Goal: Task Accomplishment & Management: Manage account settings

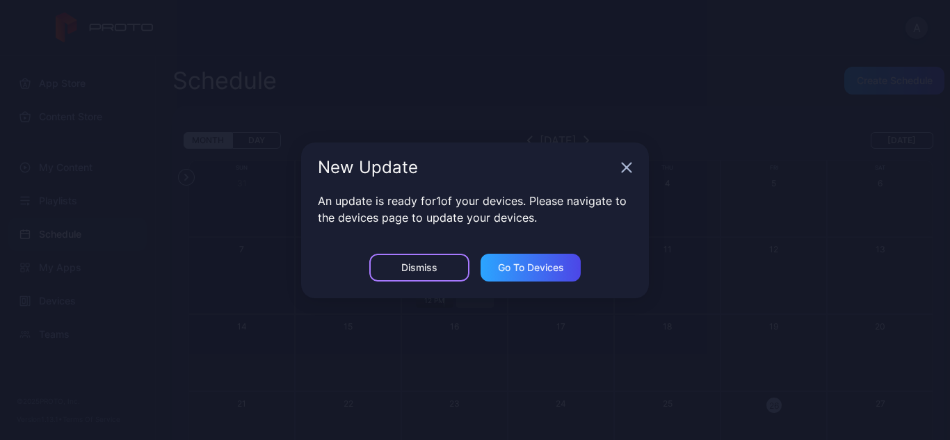
click at [442, 268] on div "Dismiss" at bounding box center [419, 268] width 100 height 28
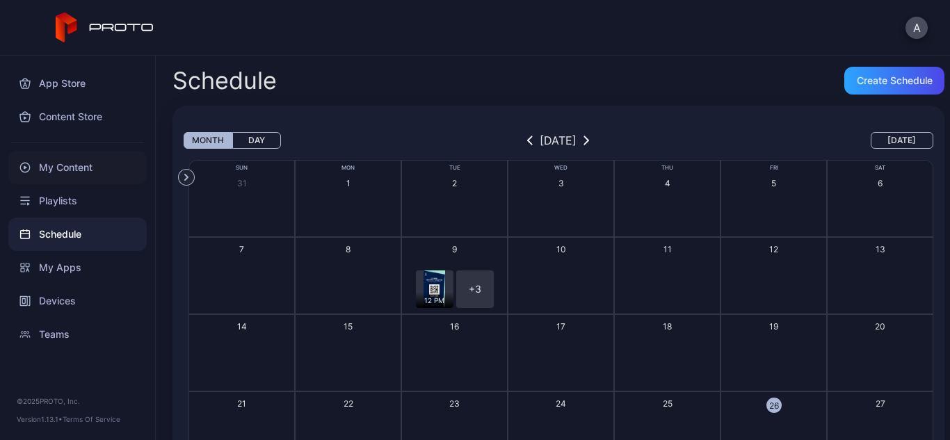
click at [56, 175] on div "My Content" at bounding box center [77, 167] width 138 height 33
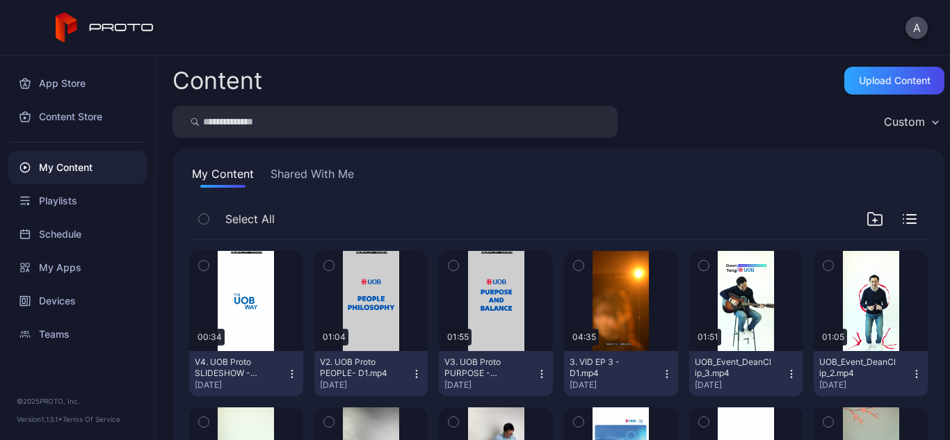
click at [903, 218] on icon "button" at bounding box center [910, 219] width 14 height 10
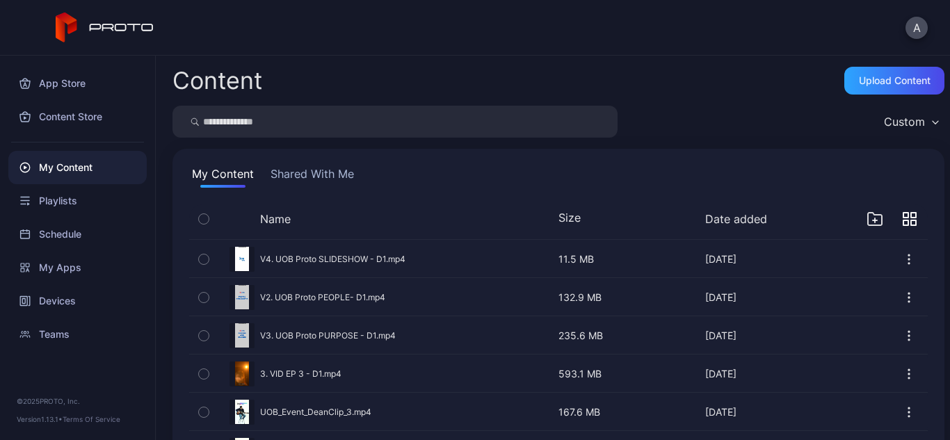
click at [741, 218] on button "Date added" at bounding box center [736, 219] width 62 height 14
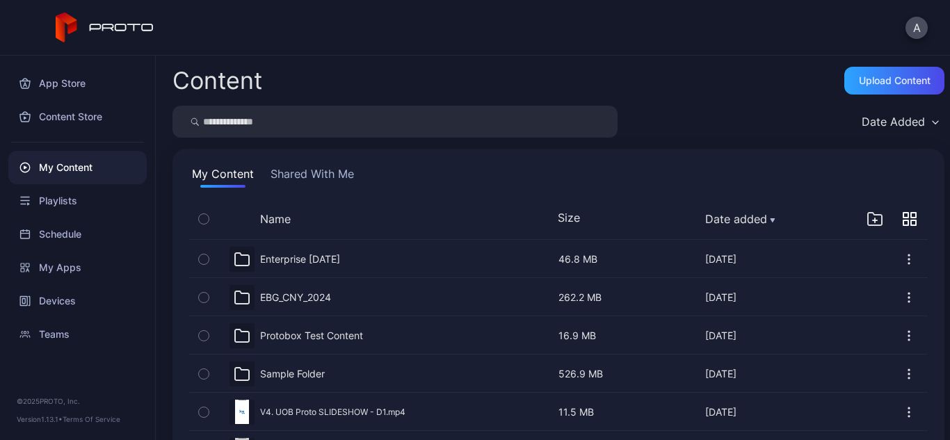
click at [741, 218] on button "Date added" at bounding box center [740, 219] width 70 height 14
click at [744, 220] on button "Date added" at bounding box center [740, 219] width 70 height 14
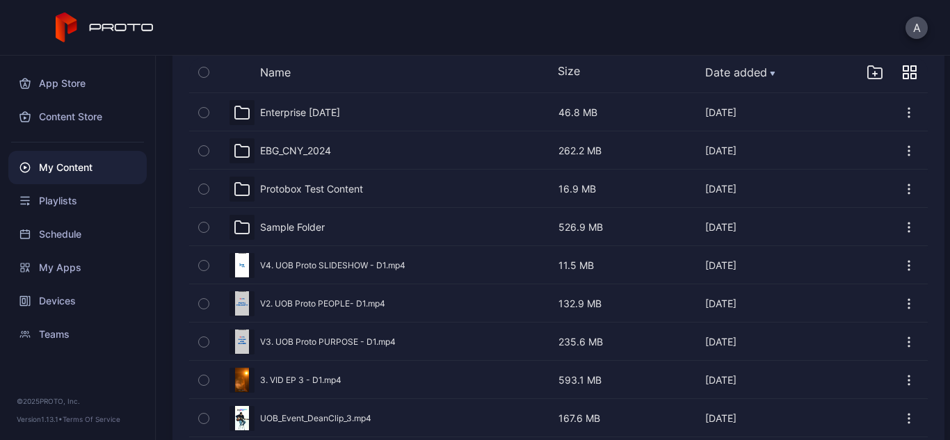
scroll to position [209, 0]
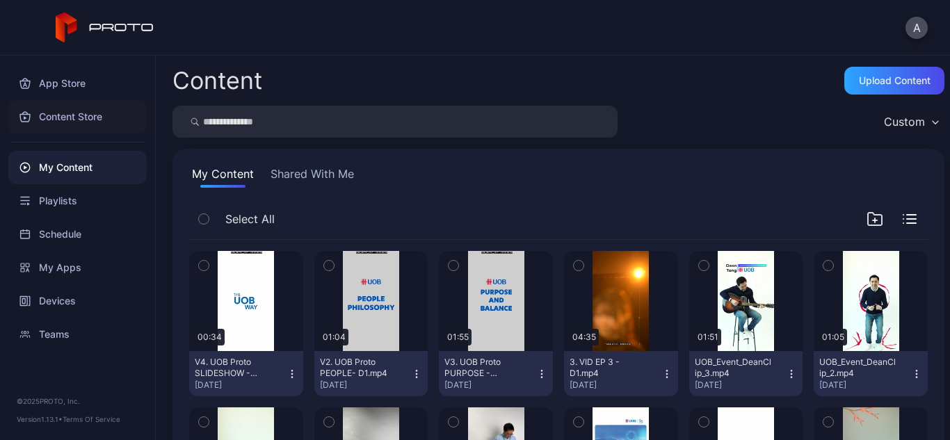
click at [65, 111] on div "Content Store" at bounding box center [77, 116] width 138 height 33
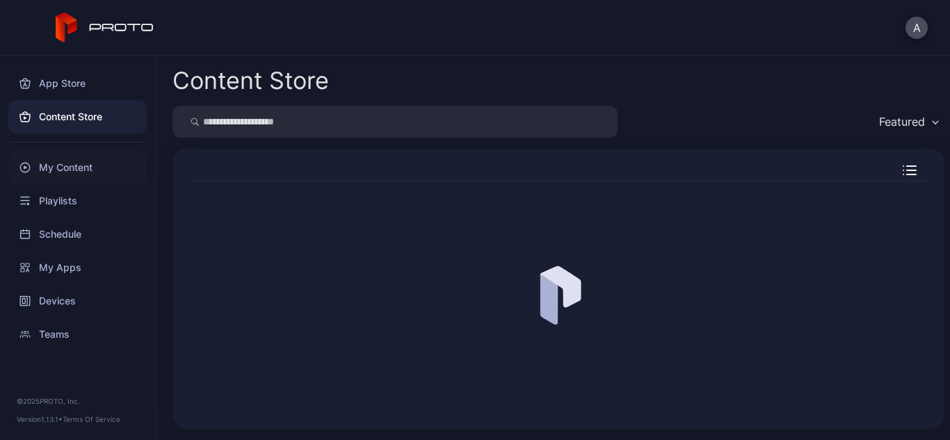
click at [63, 161] on div "My Content" at bounding box center [77, 167] width 138 height 33
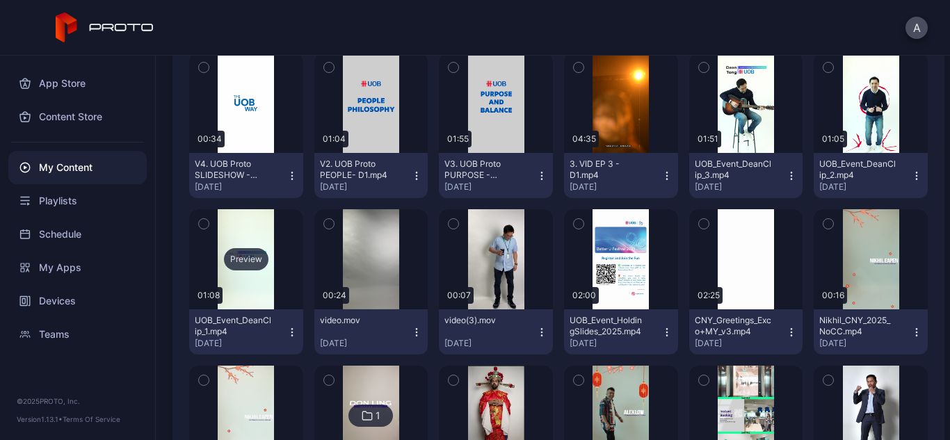
scroll to position [186, 0]
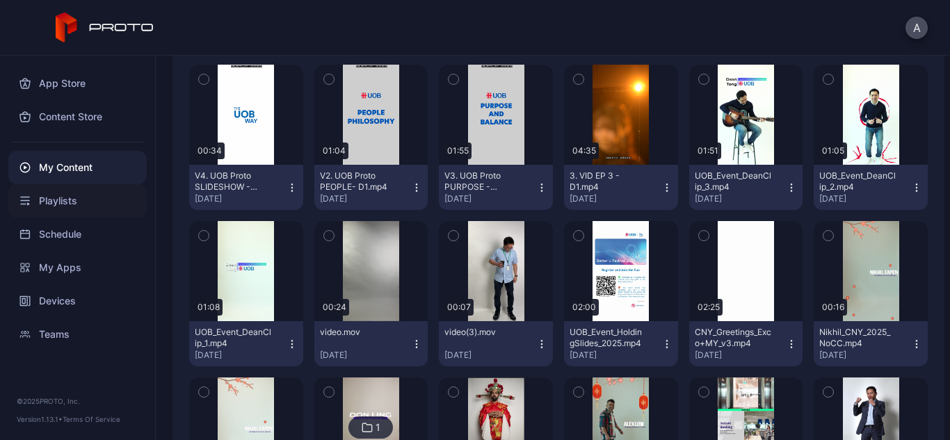
click at [71, 202] on div "Playlists" at bounding box center [77, 200] width 138 height 33
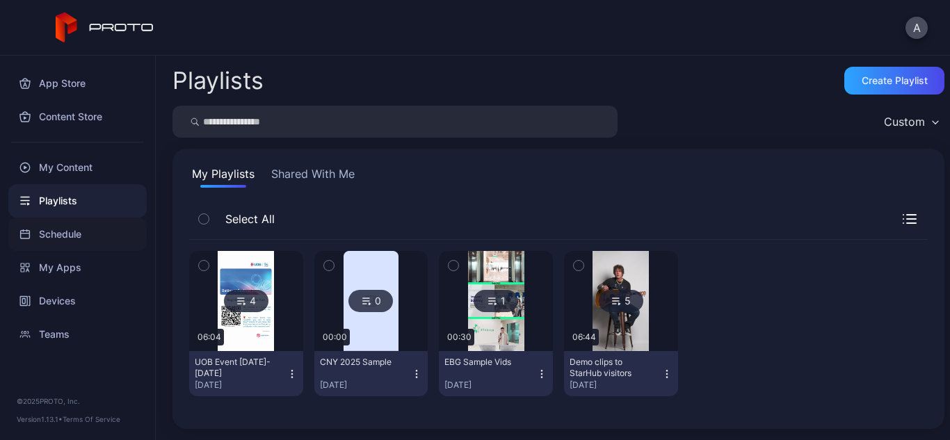
click at [69, 227] on div "Schedule" at bounding box center [77, 234] width 138 height 33
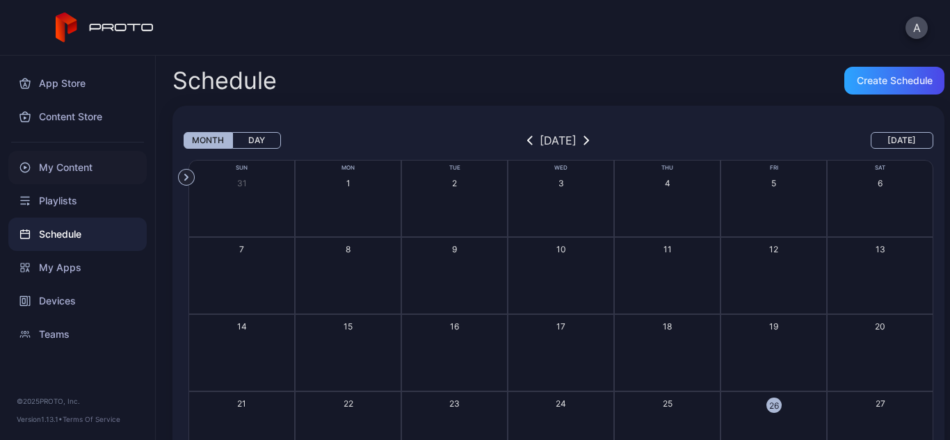
click at [70, 157] on div "My Content" at bounding box center [77, 167] width 138 height 33
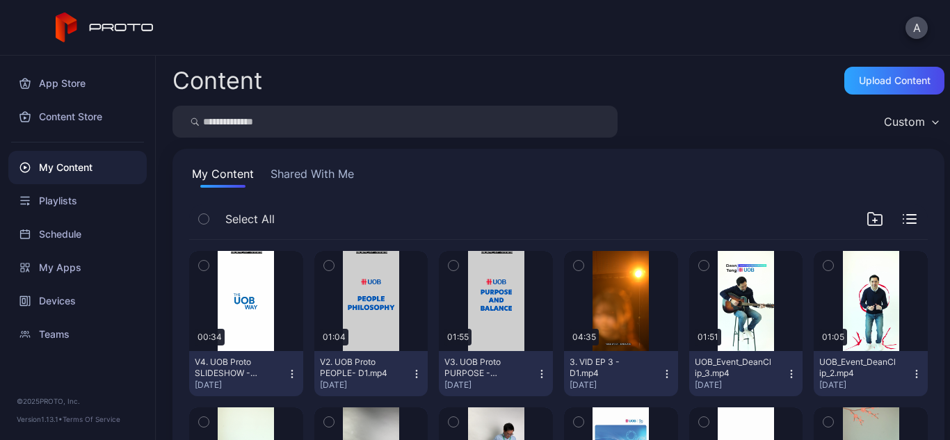
click at [908, 115] on div "Custom" at bounding box center [910, 121] width 67 height 21
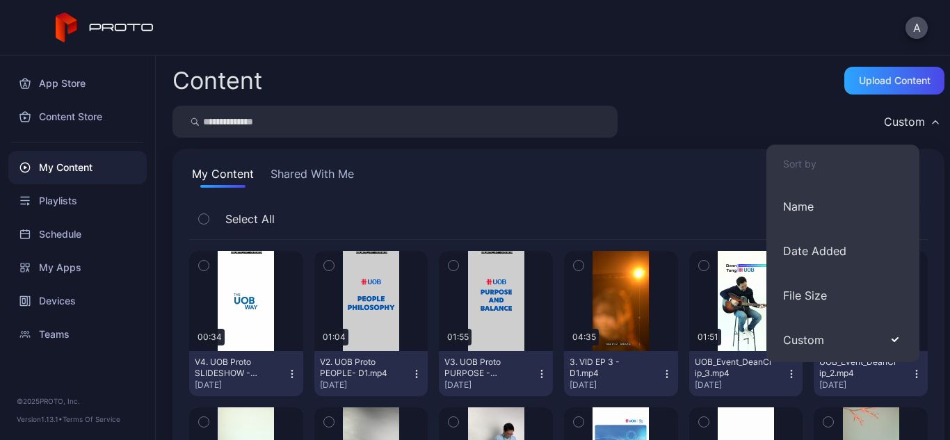
click at [744, 111] on div "Custom" at bounding box center [559, 122] width 772 height 32
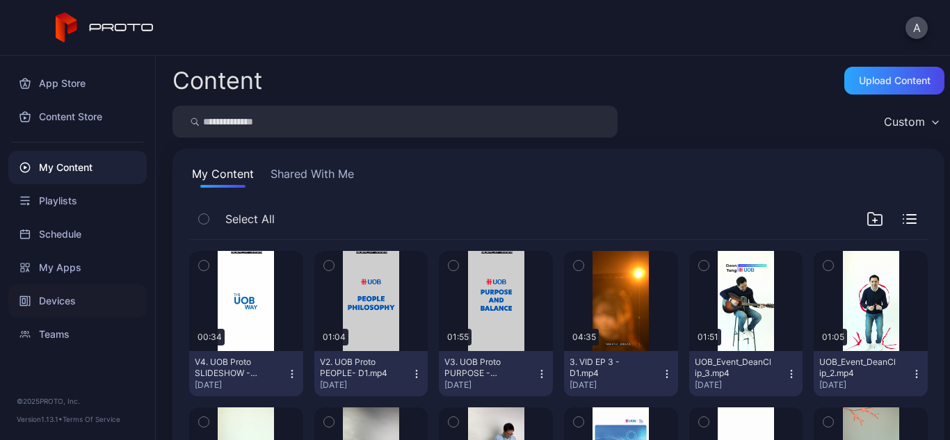
click at [63, 307] on div "Devices" at bounding box center [77, 300] width 138 height 33
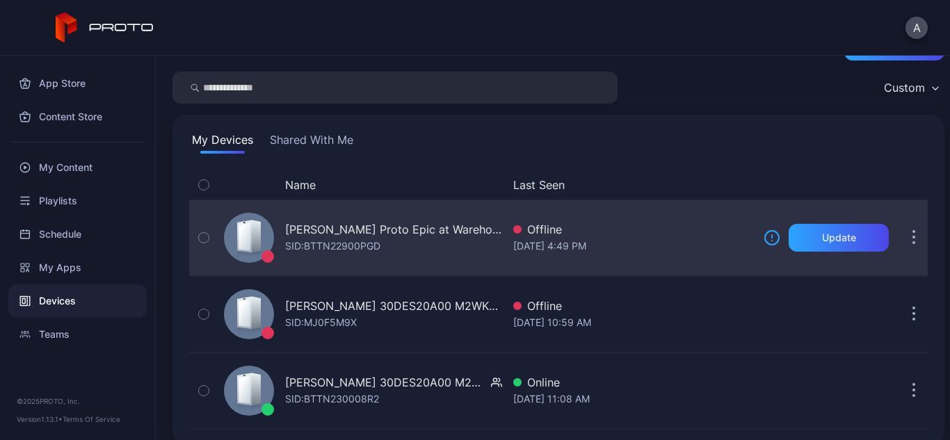
scroll to position [51, 0]
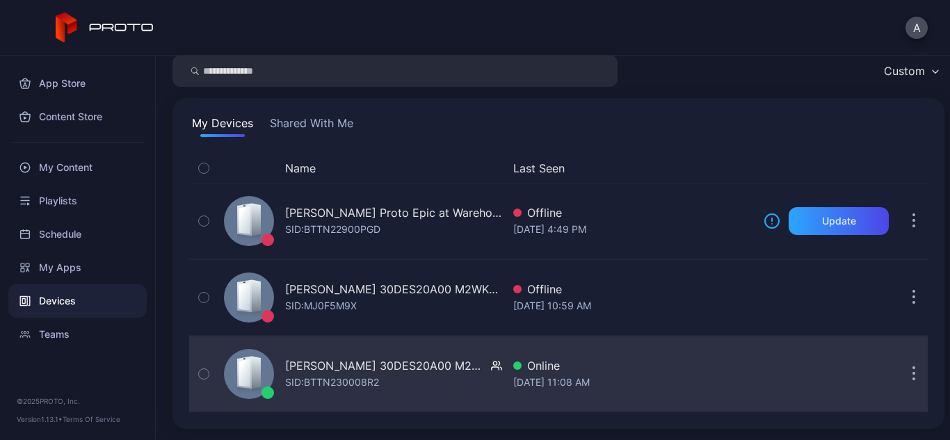
click at [913, 376] on icon "button" at bounding box center [914, 375] width 3 height 16
click at [584, 215] on div "Aris Mercado's Proto Epic at Warehouse SID: BTTN22900PGD Offline Sep 09, 2025 a…" at bounding box center [558, 298] width 739 height 230
click at [330, 374] on div "[PERSON_NAME] 30DES20A00 M2WKT46A" at bounding box center [385, 366] width 200 height 17
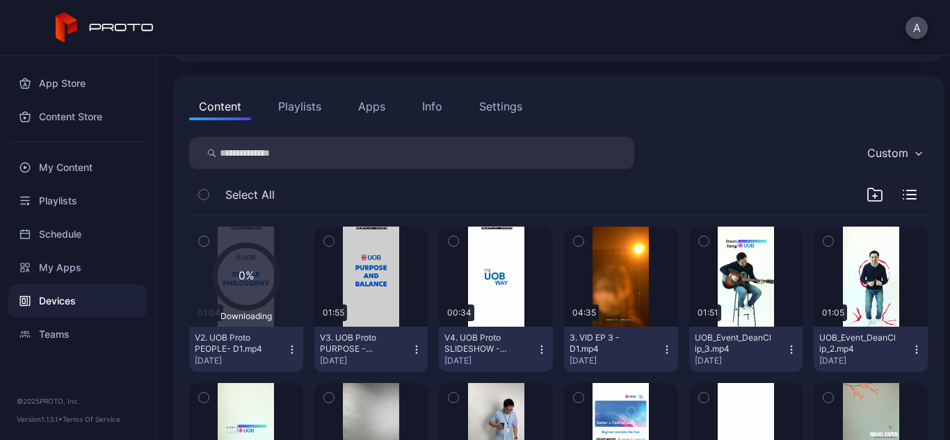
scroll to position [139, 0]
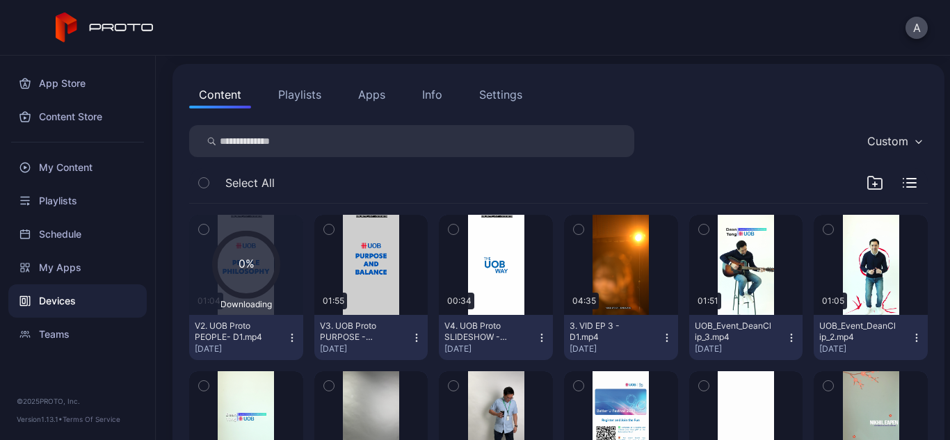
scroll to position [139, 0]
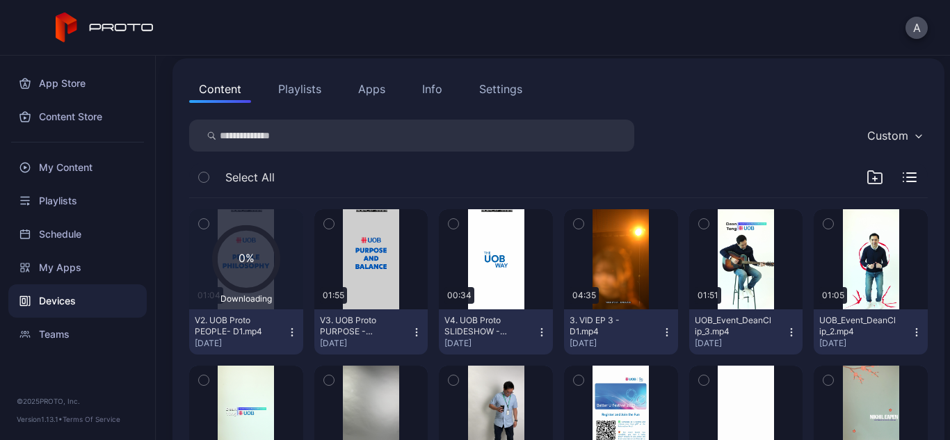
click at [287, 329] on icon "button" at bounding box center [292, 332] width 11 height 11
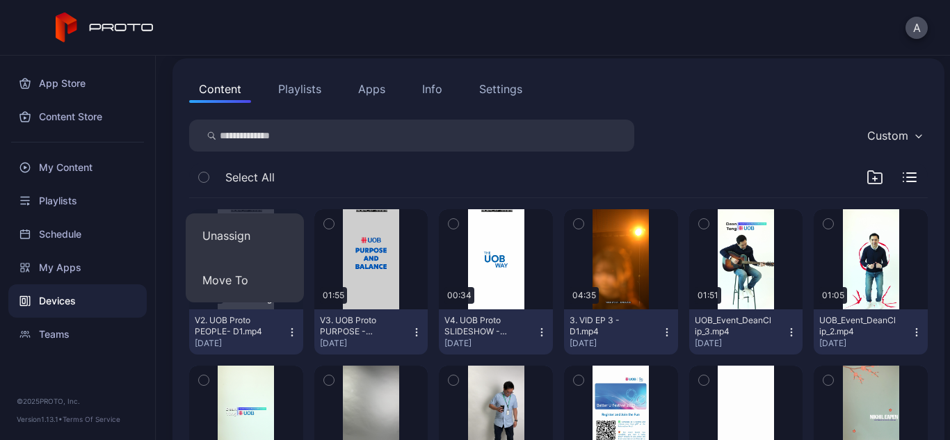
click at [672, 89] on div "Content Playlists Apps Info Settings" at bounding box center [558, 89] width 739 height 28
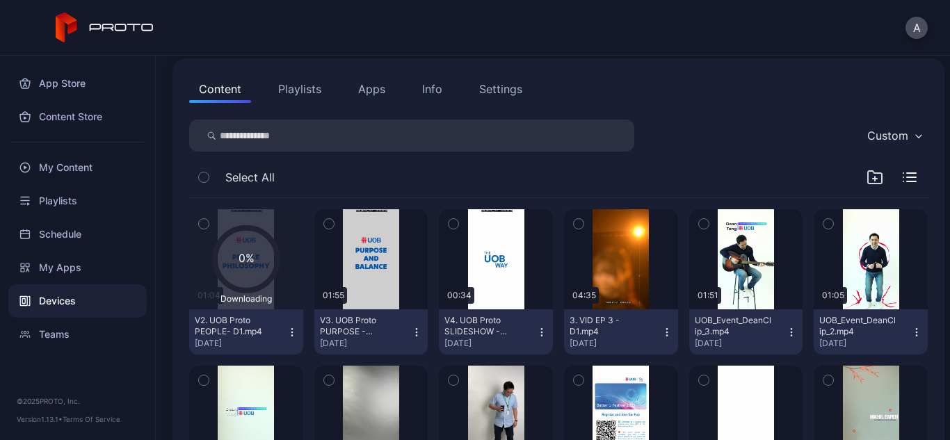
click at [520, 86] on div "Settings" at bounding box center [500, 89] width 43 height 17
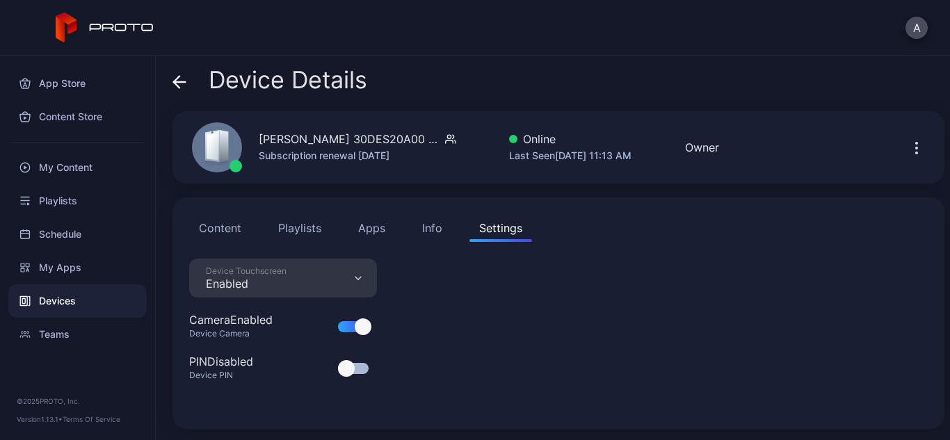
click at [431, 234] on div "Info" at bounding box center [432, 228] width 20 height 17
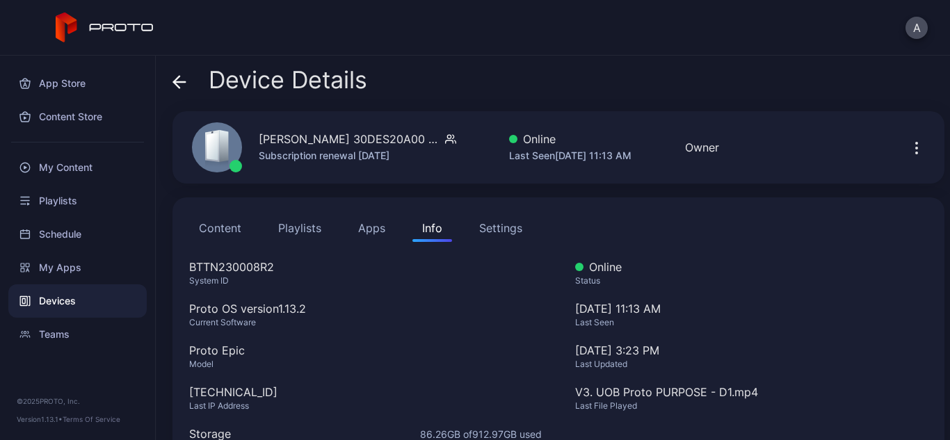
click at [373, 225] on button "Apps" at bounding box center [371, 228] width 47 height 28
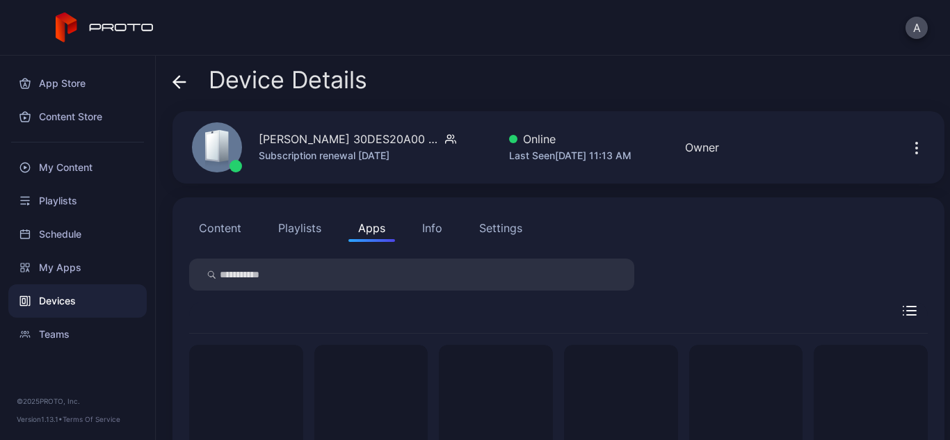
click at [299, 223] on button "Playlists" at bounding box center [299, 228] width 63 height 28
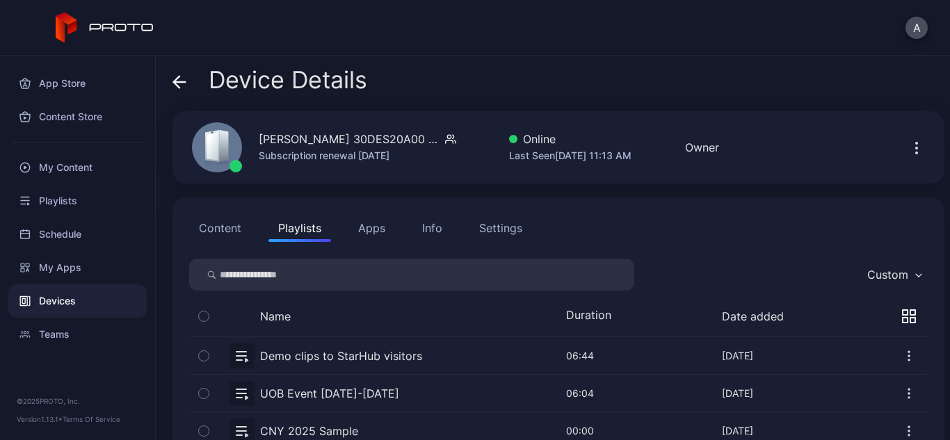
click at [221, 216] on button "Content" at bounding box center [220, 228] width 62 height 28
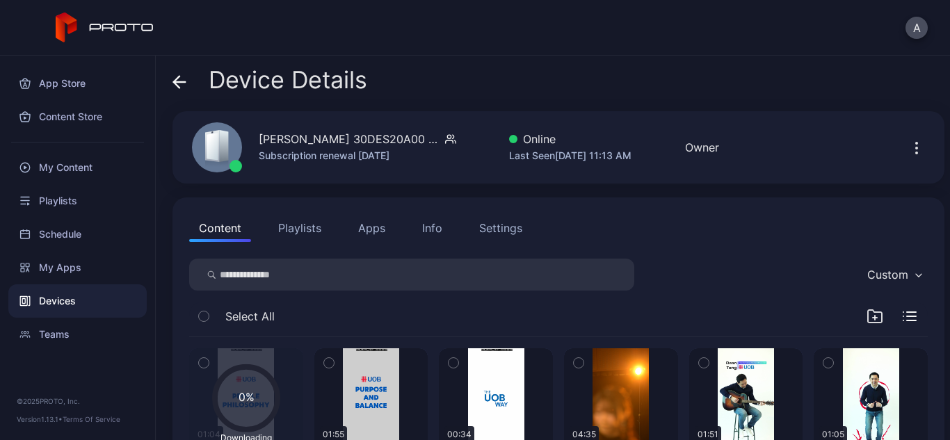
click at [908, 144] on icon "button" at bounding box center [916, 148] width 17 height 17
click at [39, 296] on div "Devices" at bounding box center [77, 300] width 138 height 33
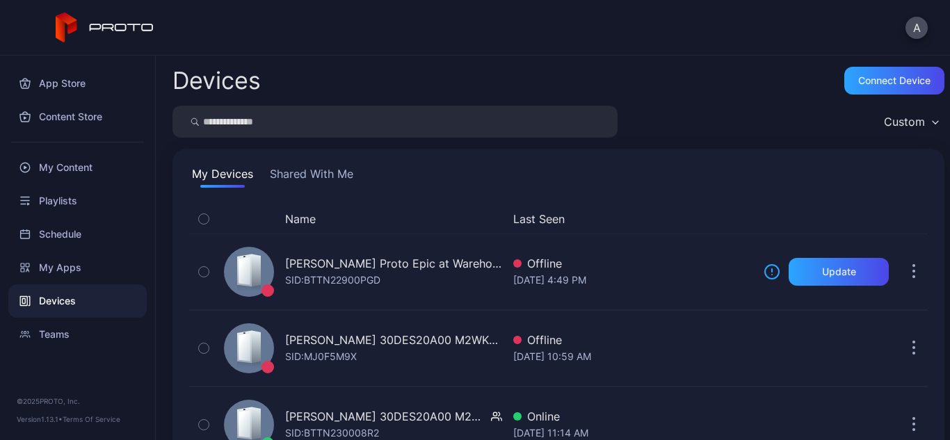
click at [72, 301] on div "Devices" at bounding box center [77, 300] width 138 height 33
click at [88, 168] on div "My Content" at bounding box center [77, 167] width 138 height 33
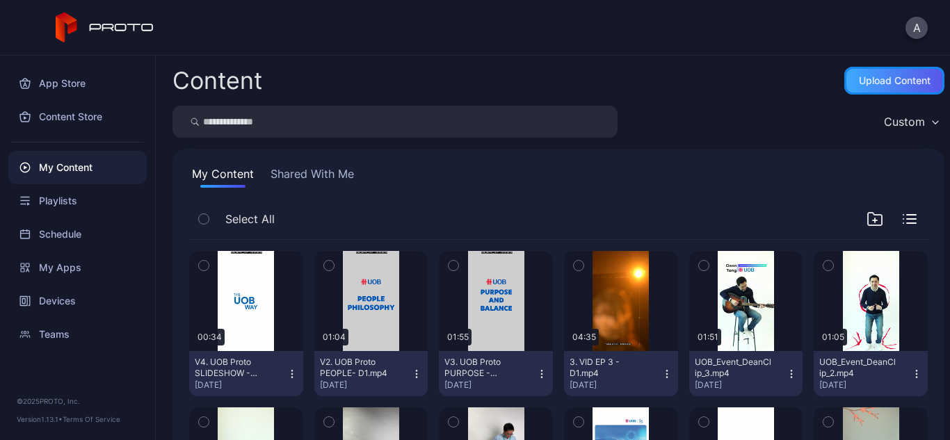
click at [888, 81] on div "Upload Content" at bounding box center [895, 80] width 72 height 11
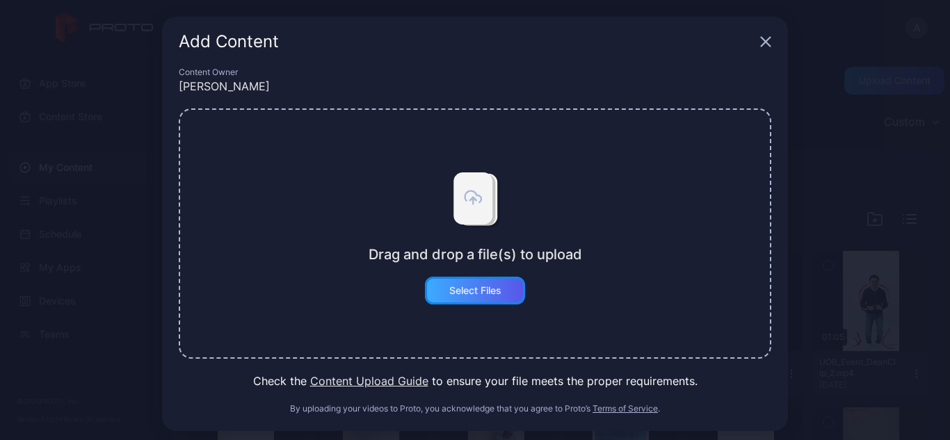
click at [471, 287] on div "Select Files" at bounding box center [475, 290] width 52 height 11
click at [760, 42] on icon "button" at bounding box center [765, 41] width 11 height 11
